Goal: Information Seeking & Learning: Compare options

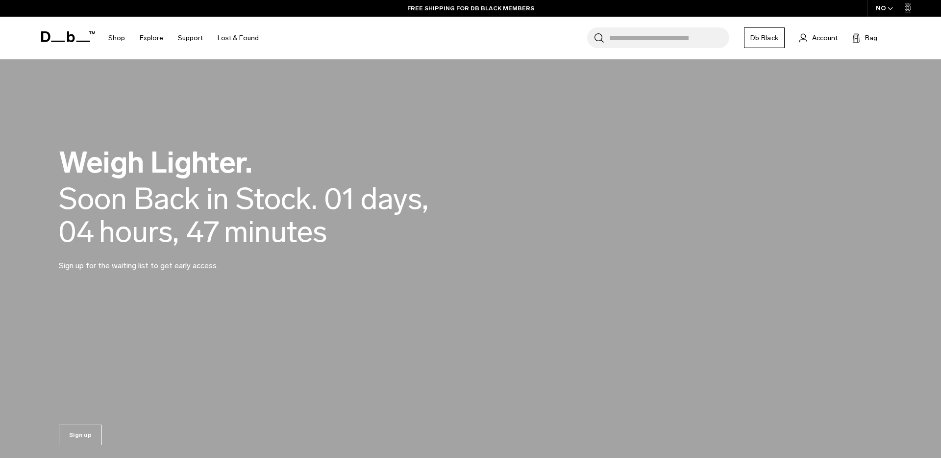
scroll to position [958, 0]
click at [308, 201] on div "Soon Back in Stock." at bounding box center [188, 197] width 258 height 33
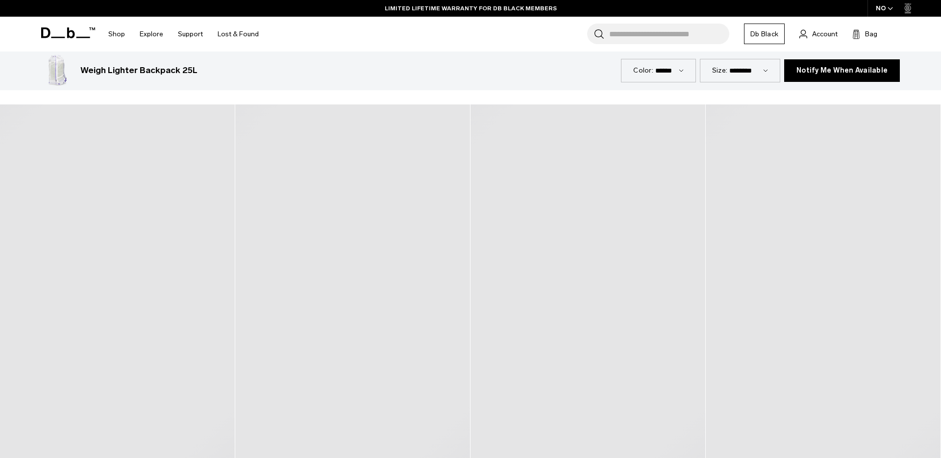
scroll to position [1929, 0]
click at [61, 29] on icon at bounding box center [68, 32] width 54 height 11
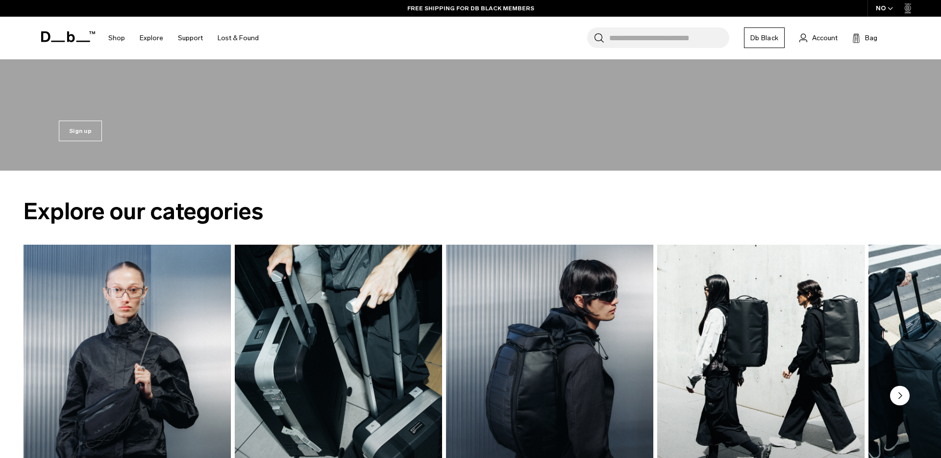
scroll to position [1165, 0]
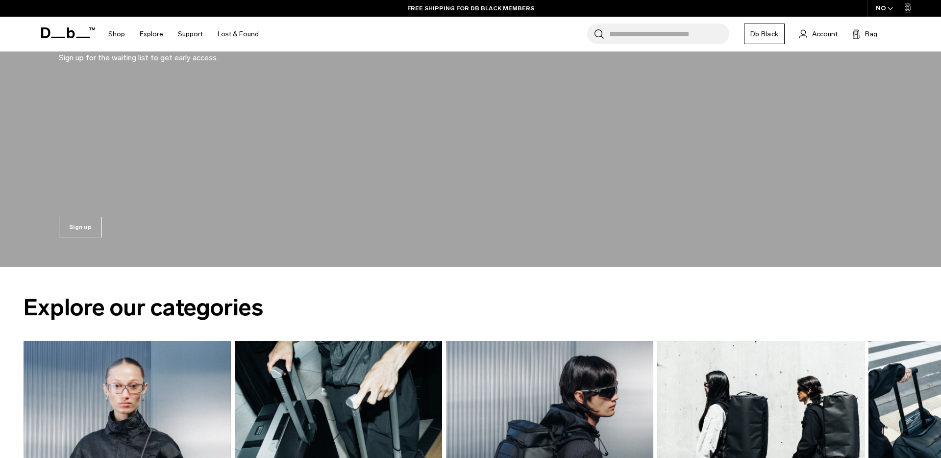
click at [315, 188] on div "Sign up" at bounding box center [470, 224] width 882 height 83
click at [92, 224] on link "Sign up" at bounding box center [80, 227] width 43 height 21
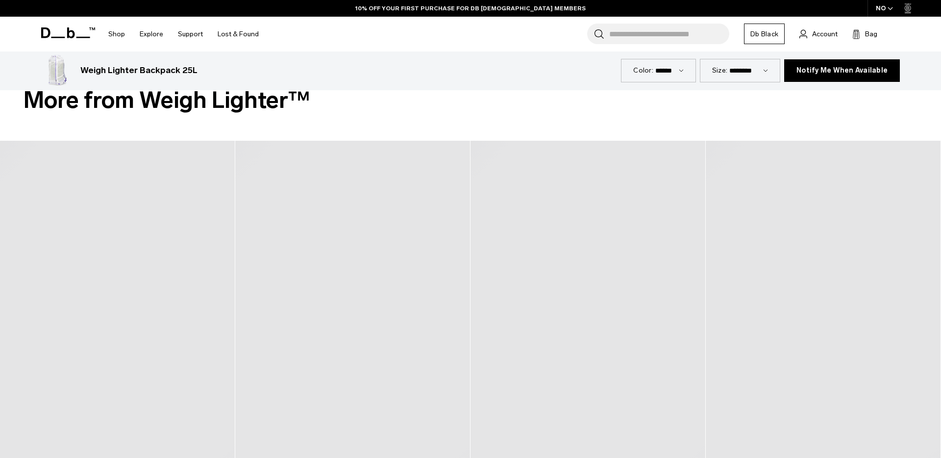
scroll to position [1855, 0]
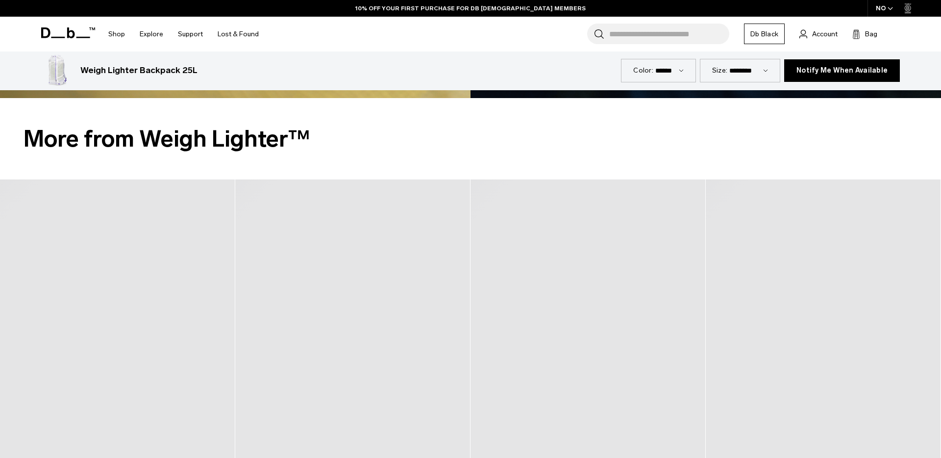
click at [894, 10] on div "NO" at bounding box center [884, 8] width 34 height 17
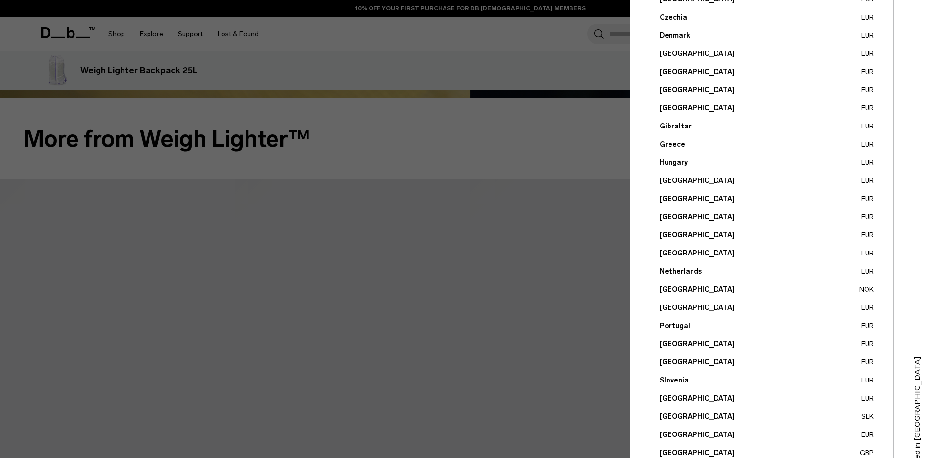
scroll to position [265, 0]
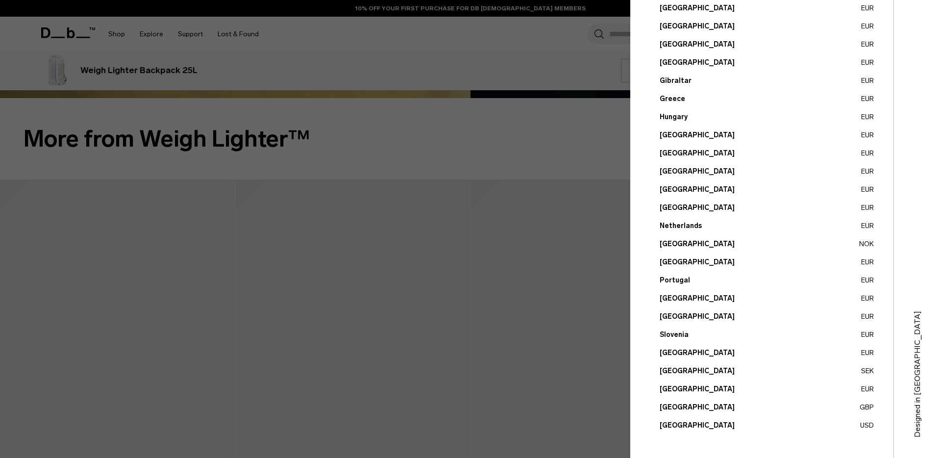
click at [689, 424] on button "United States USD" at bounding box center [767, 425] width 214 height 10
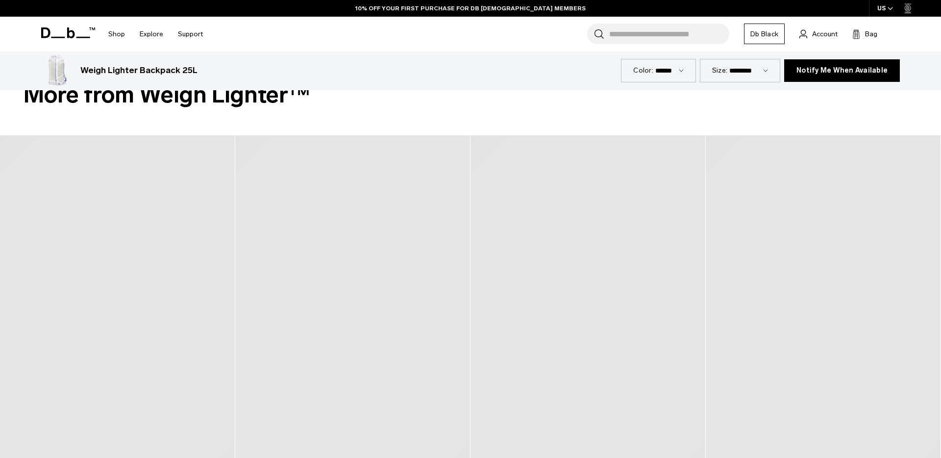
scroll to position [1854, 0]
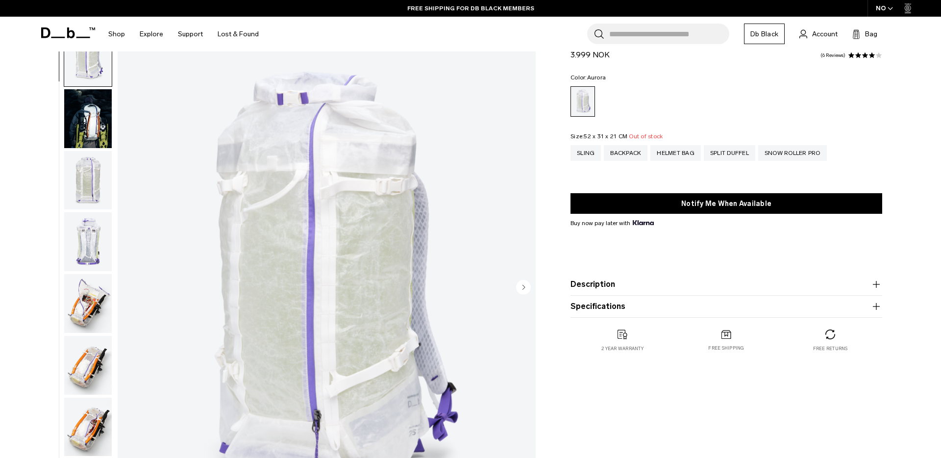
scroll to position [51, 0]
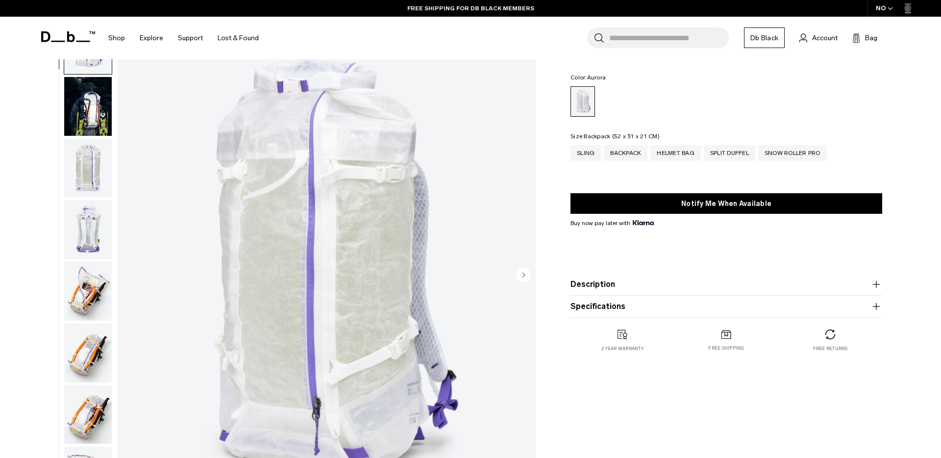
click at [620, 160] on div "Backpack" at bounding box center [626, 153] width 44 height 16
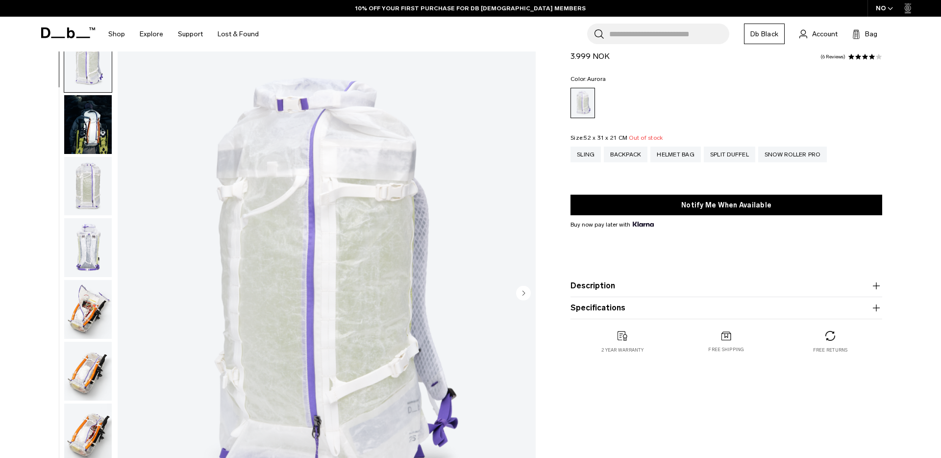
scroll to position [34, 0]
click at [678, 151] on div "Helmet Bag" at bounding box center [675, 154] width 50 height 16
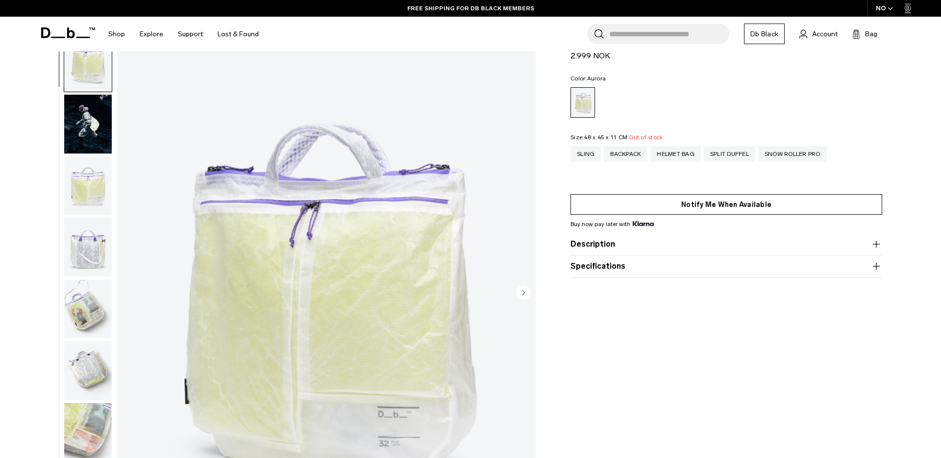
scroll to position [317, 0]
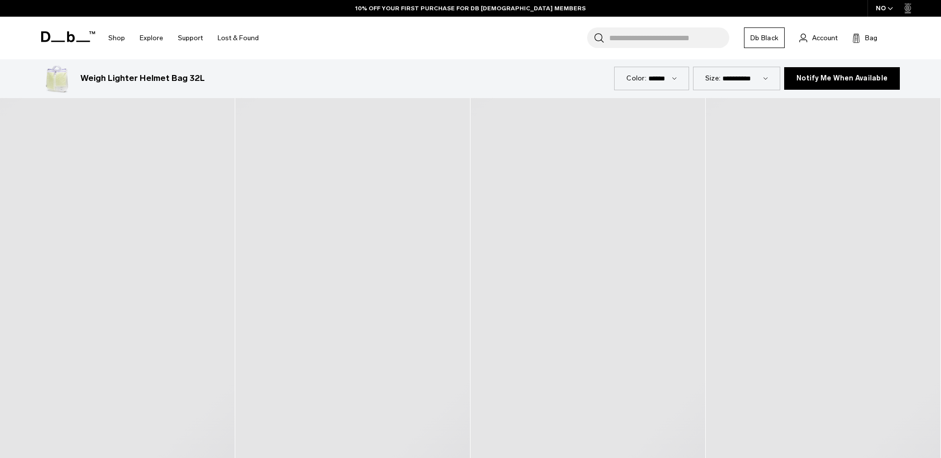
scroll to position [1923, 0]
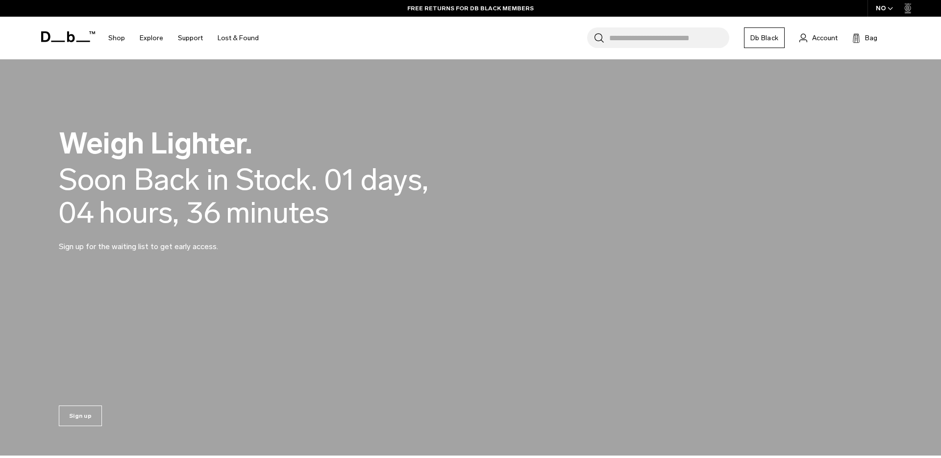
scroll to position [977, 0]
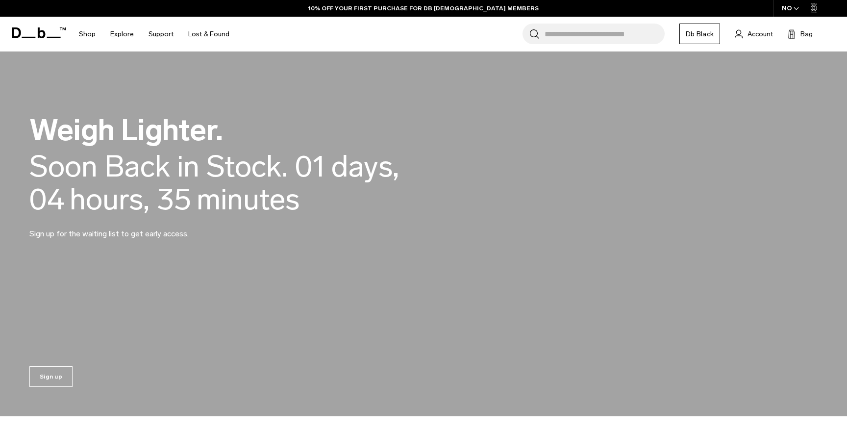
scroll to position [878, 0]
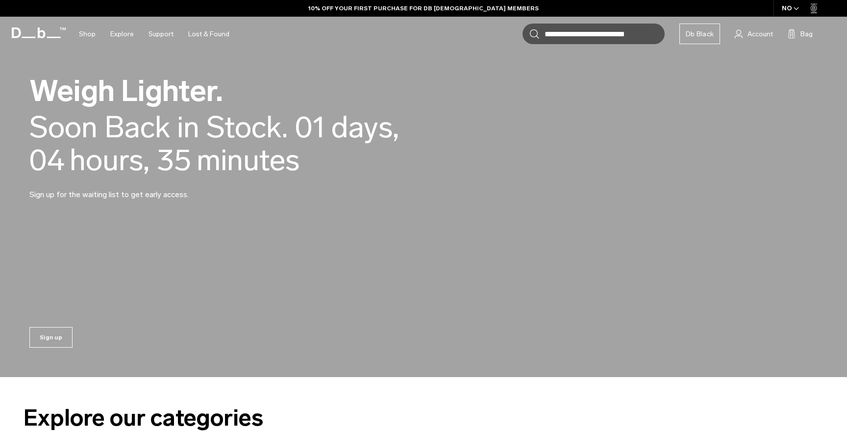
scroll to position [878, 0]
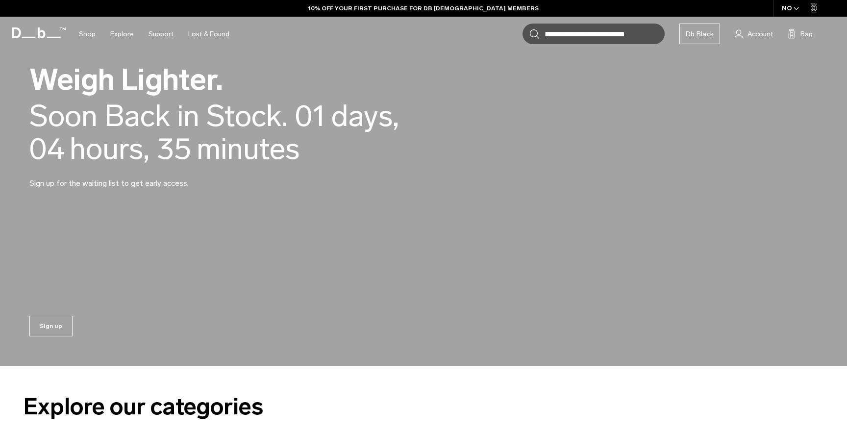
scroll to position [878, 0]
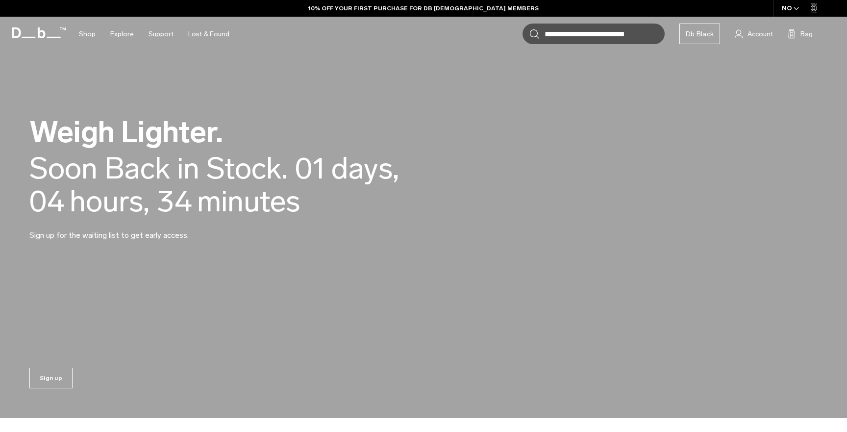
scroll to position [878, 0]
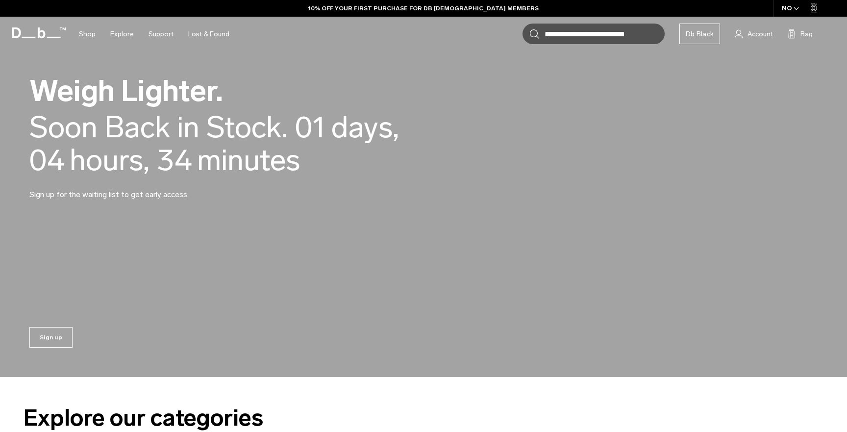
scroll to position [878, 0]
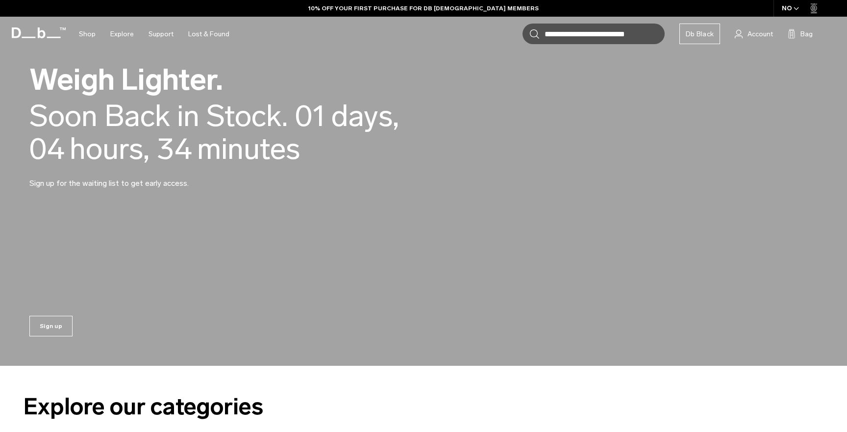
scroll to position [878, 0]
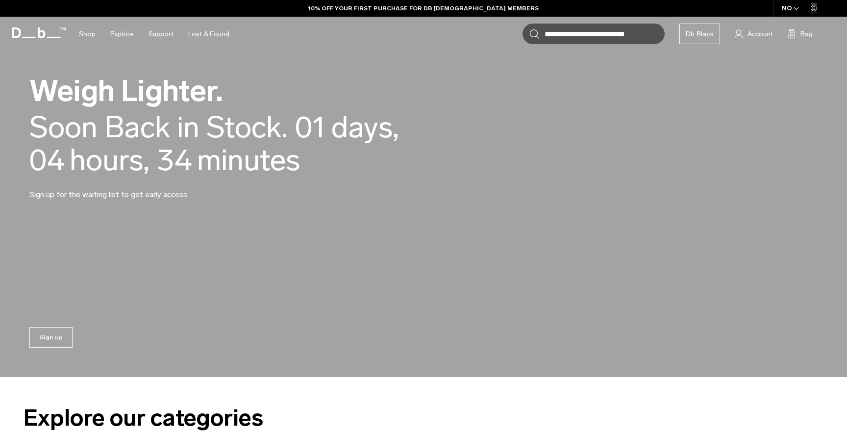
scroll to position [878, 0]
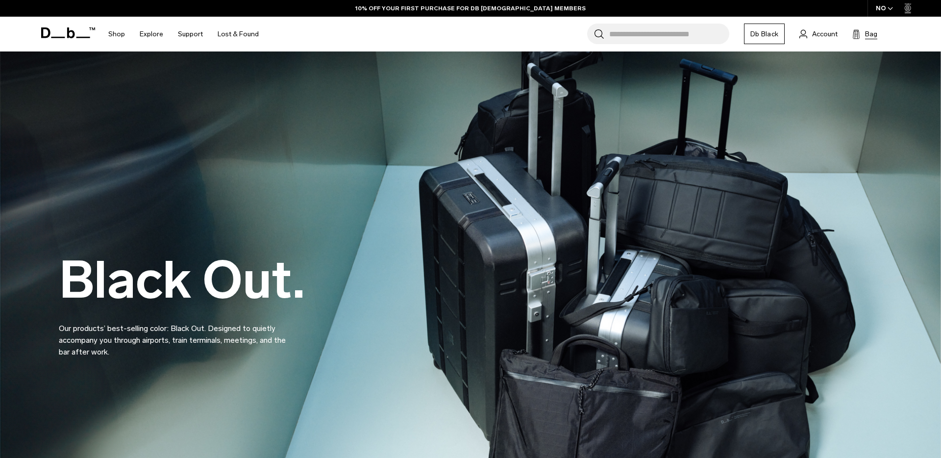
click at [870, 32] on span "Bag" at bounding box center [871, 34] width 12 height 10
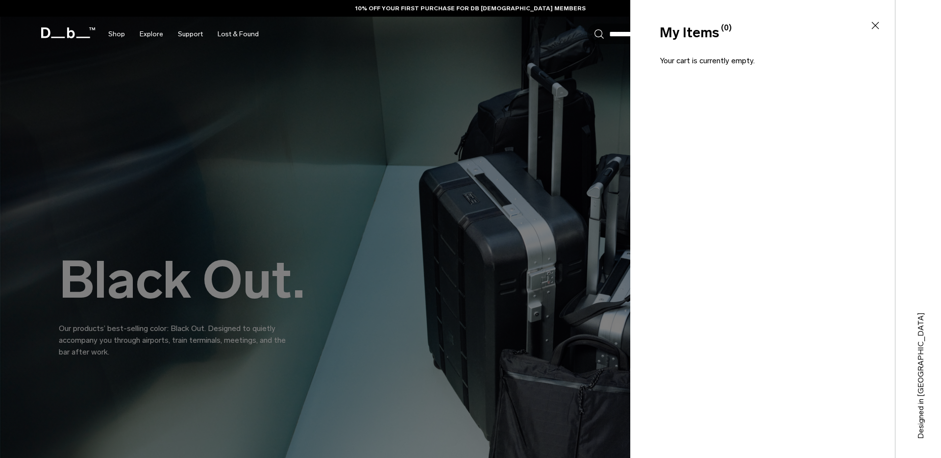
click at [872, 26] on icon at bounding box center [875, 26] width 12 height 12
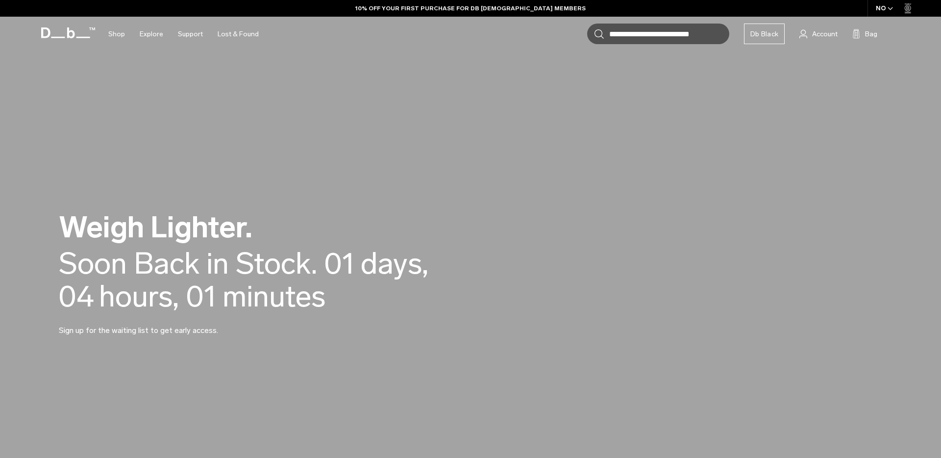
click at [445, 187] on div "Weigh Lighter. Back in Stock Today. Soon Back in Stock. 01 days, 04 hours, 01 m…" at bounding box center [470, 274] width 823 height 183
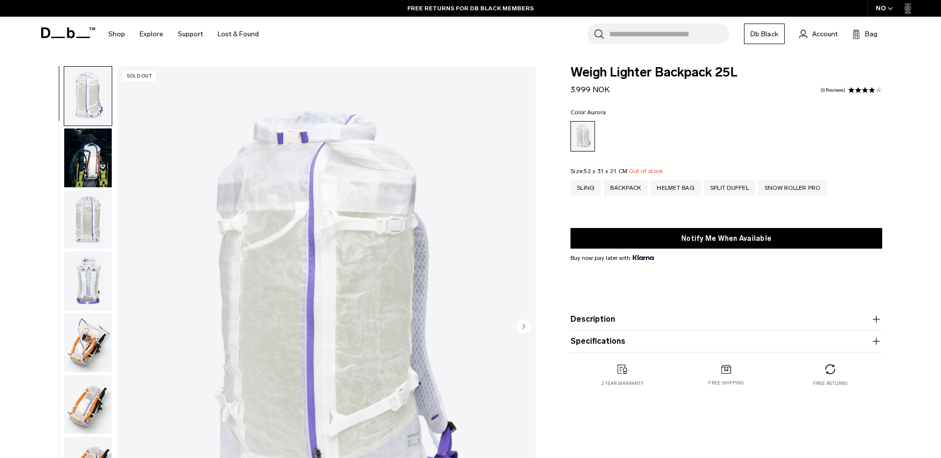
click at [615, 31] on input "Search for Bags, Luggage..." at bounding box center [669, 34] width 120 height 21
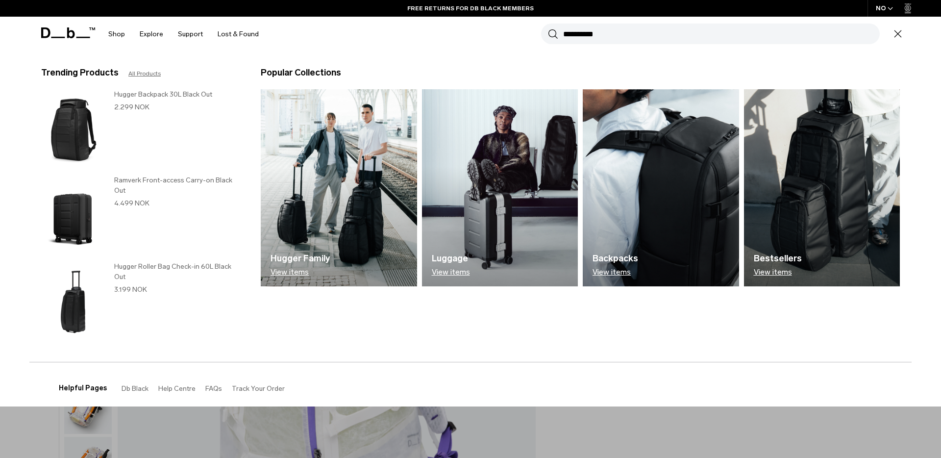
type input "**********"
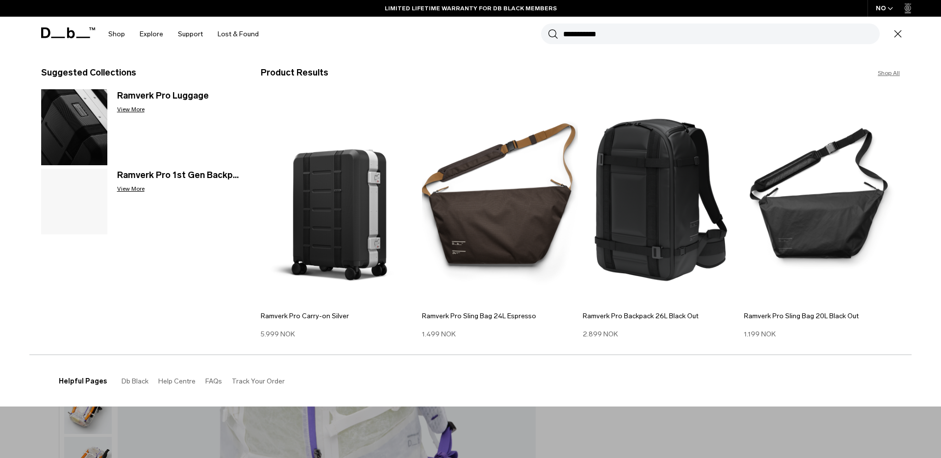
click at [651, 31] on input "**********" at bounding box center [721, 34] width 317 height 21
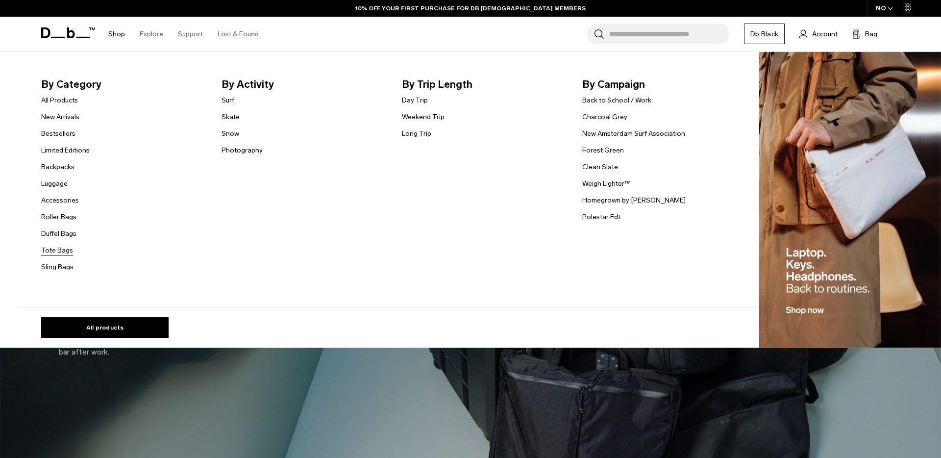
click at [49, 247] on link "Tote Bags" at bounding box center [57, 250] width 32 height 10
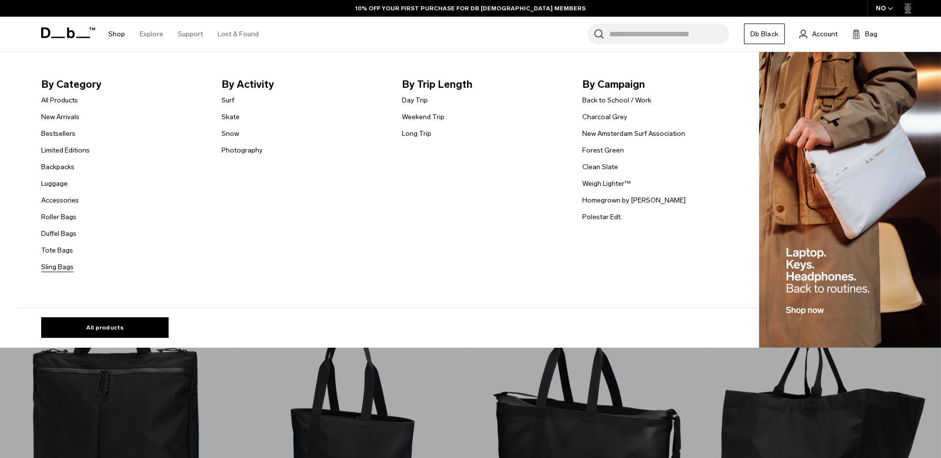
click at [51, 270] on link "Sling Bags" at bounding box center [57, 267] width 32 height 10
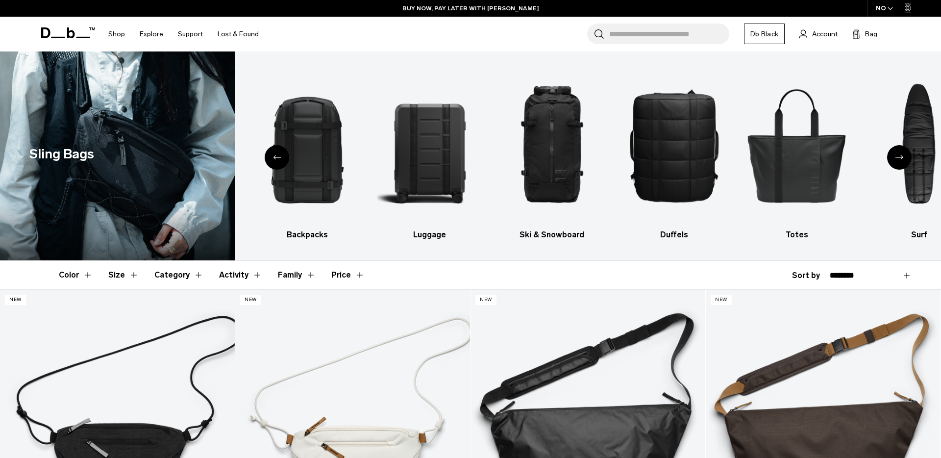
drag, startPoint x: 99, startPoint y: 149, endPoint x: 29, endPoint y: 154, distance: 69.2
click at [29, 154] on div "Sling Bags" at bounding box center [63, 155] width 127 height 209
copy div "Sling Bags"
click at [783, 177] on img "6 / 10" at bounding box center [796, 145] width 105 height 158
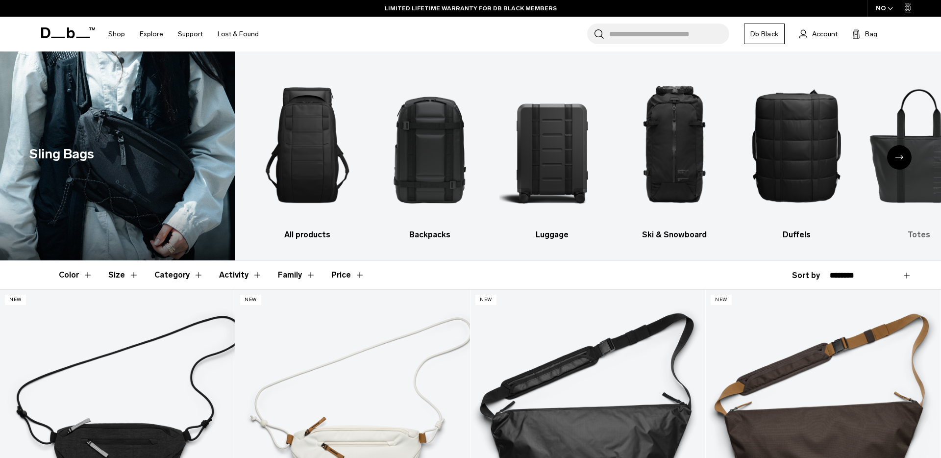
click at [893, 196] on img "6 / 10" at bounding box center [918, 145] width 105 height 158
click at [918, 200] on img "6 / 10" at bounding box center [918, 145] width 105 height 158
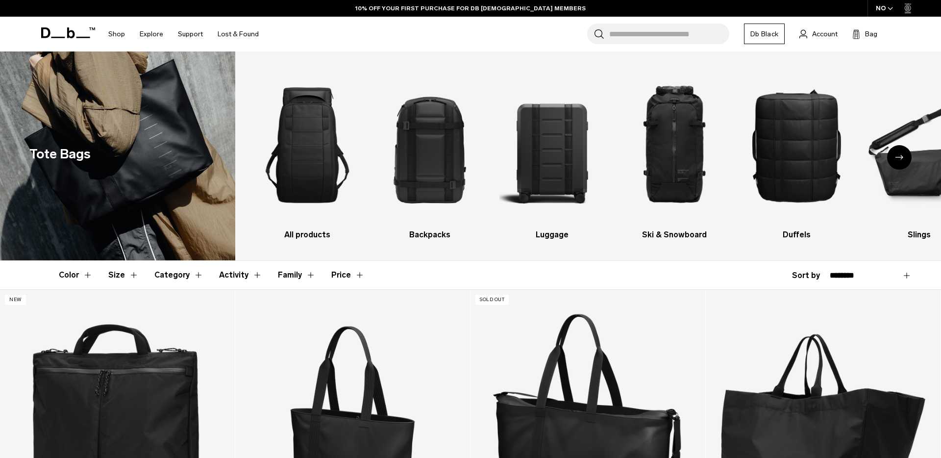
click at [63, 154] on h1 "Tote Bags" at bounding box center [59, 154] width 61 height 20
copy div "Tote Bags"
click at [54, 36] on icon at bounding box center [68, 32] width 54 height 11
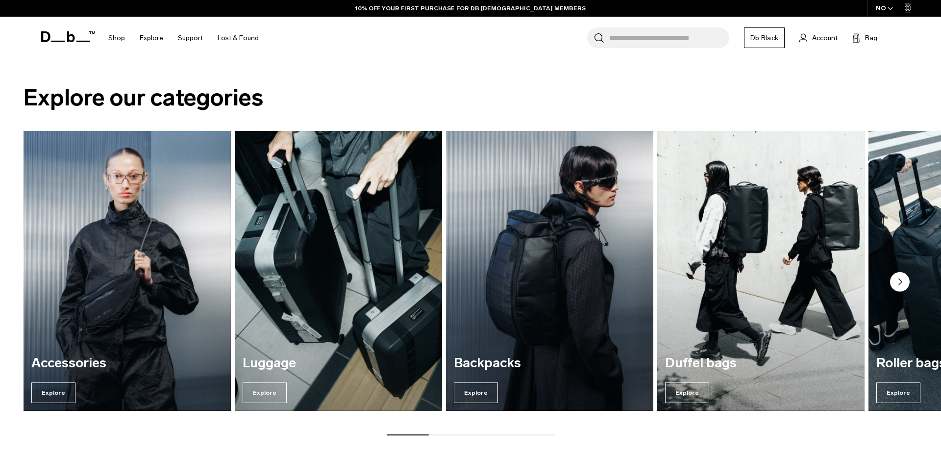
scroll to position [1371, 0]
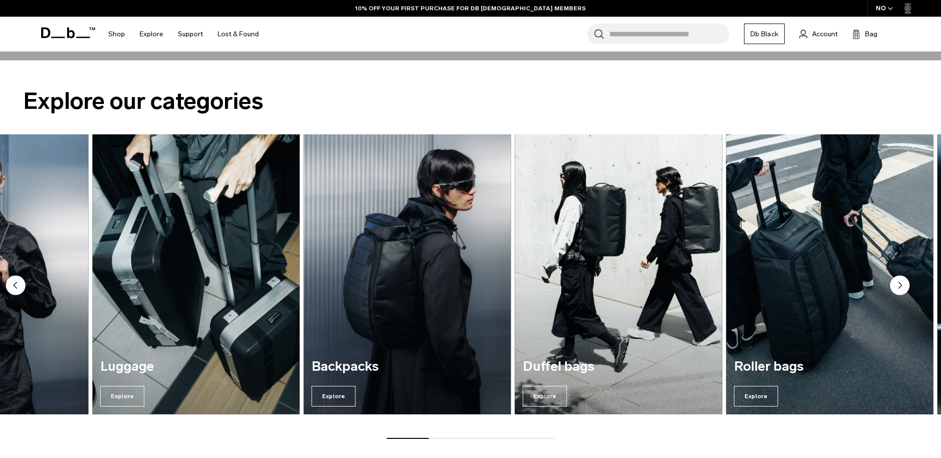
click at [512, 263] on img "4 / 7" at bounding box center [619, 274] width 214 height 288
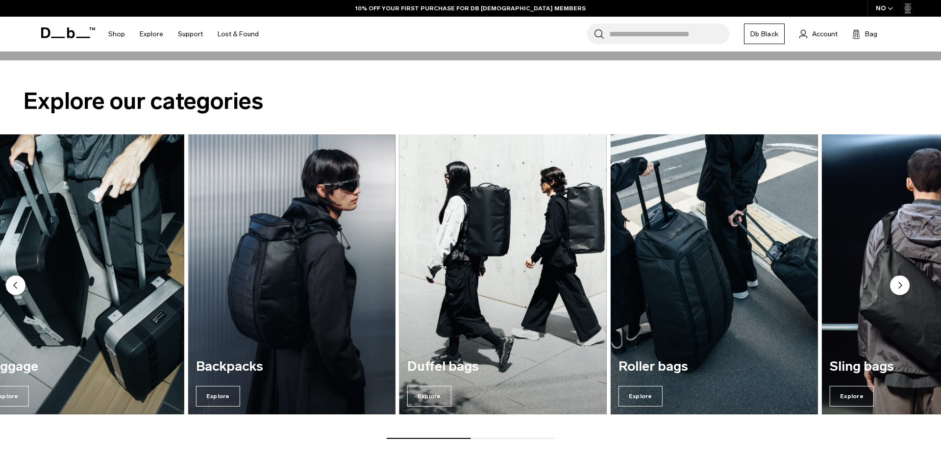
click at [412, 277] on img "4 / 7" at bounding box center [503, 274] width 214 height 288
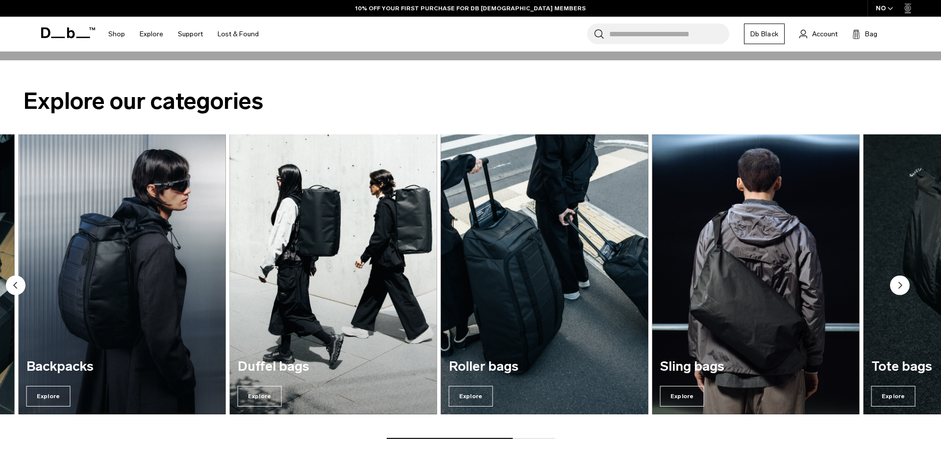
click at [438, 283] on img "5 / 7" at bounding box center [545, 274] width 214 height 288
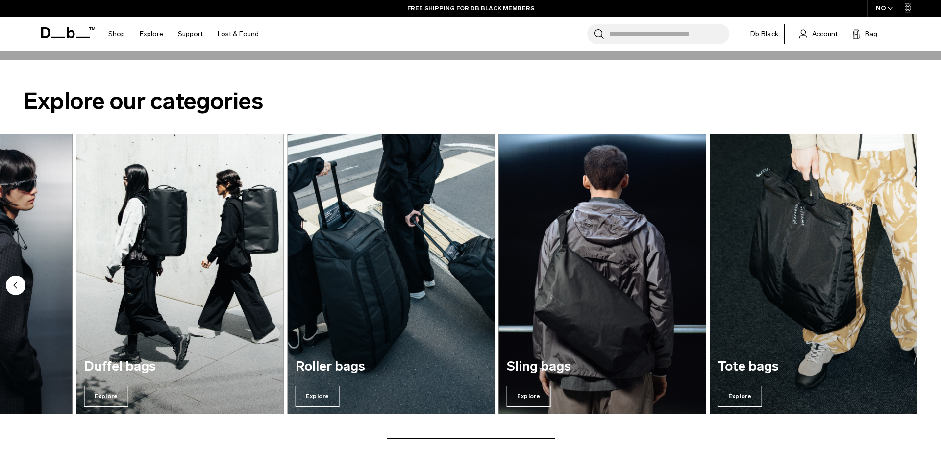
click at [598, 219] on img "6 / 7" at bounding box center [602, 274] width 214 height 288
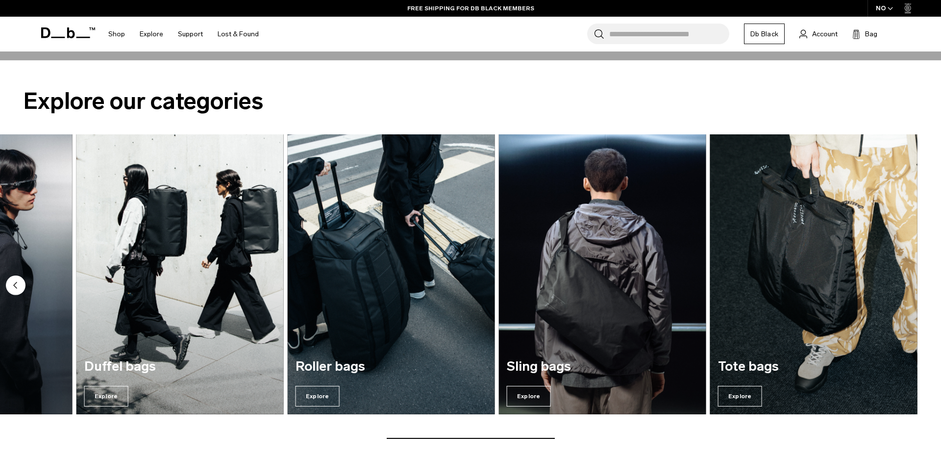
click at [819, 222] on img "7 / 7" at bounding box center [814, 274] width 214 height 288
click at [884, 272] on img "7 / 7" at bounding box center [814, 274] width 214 height 288
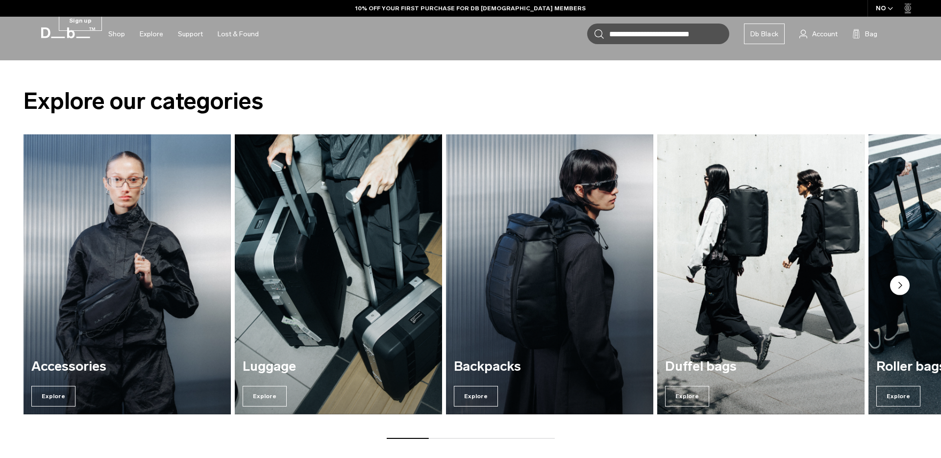
click at [899, 285] on icon "Next slide" at bounding box center [900, 285] width 3 height 6
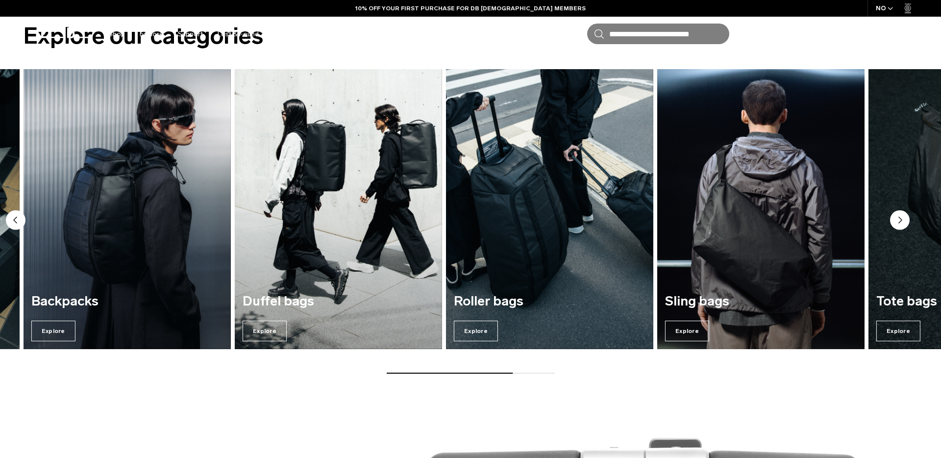
scroll to position [1371, 0]
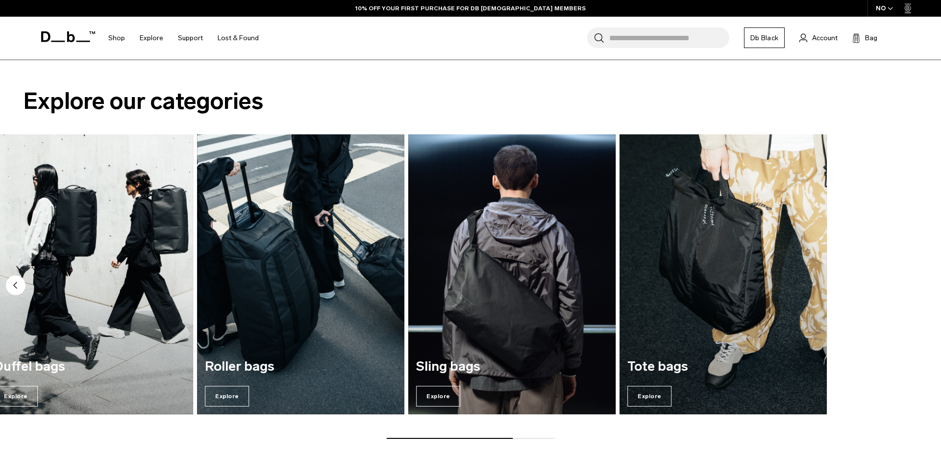
click at [405, 264] on img "6 / 7" at bounding box center [512, 274] width 214 height 288
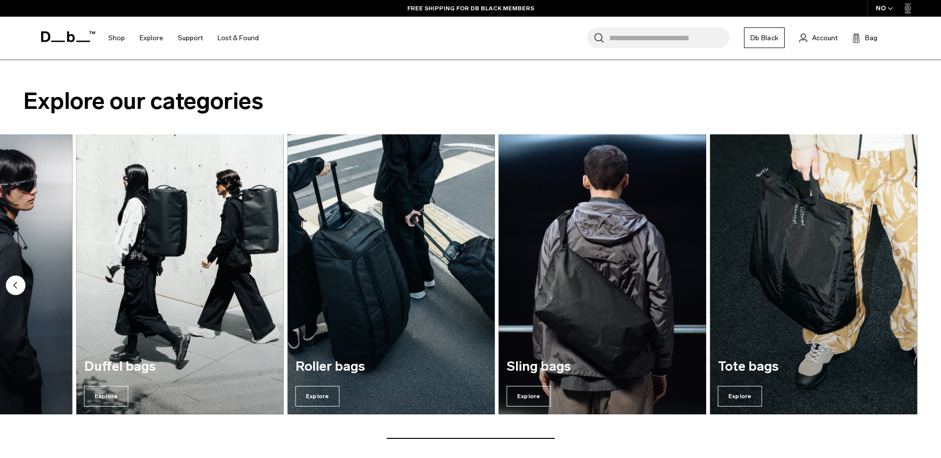
click at [584, 247] on img "6 / 7" at bounding box center [602, 274] width 214 height 288
